Goal: Find specific page/section: Find specific page/section

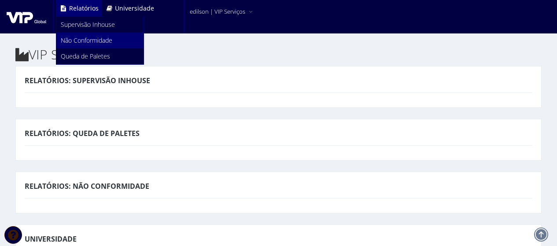
click at [81, 38] on span "Não Conformidade" at bounding box center [87, 40] width 52 height 8
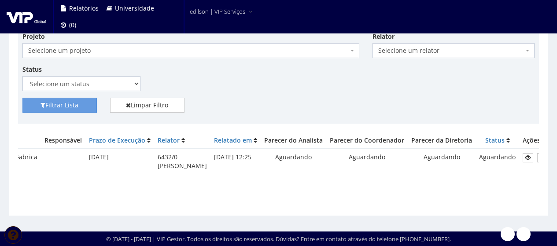
scroll to position [0, 304]
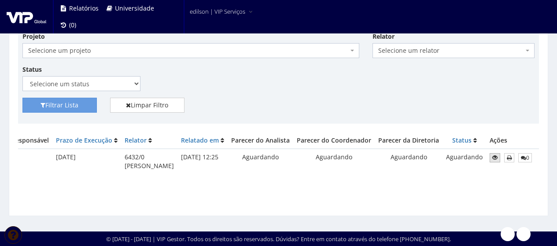
click at [492, 155] on icon at bounding box center [494, 158] width 5 height 6
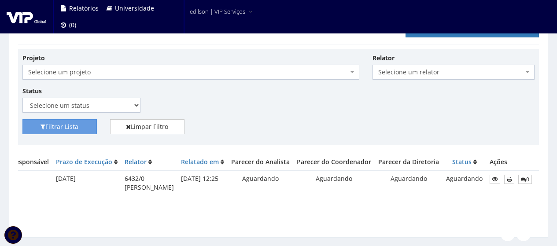
scroll to position [52, 0]
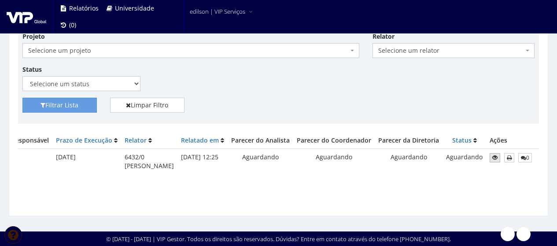
click at [492, 155] on icon at bounding box center [494, 158] width 5 height 6
